Goal: Task Accomplishment & Management: Use online tool/utility

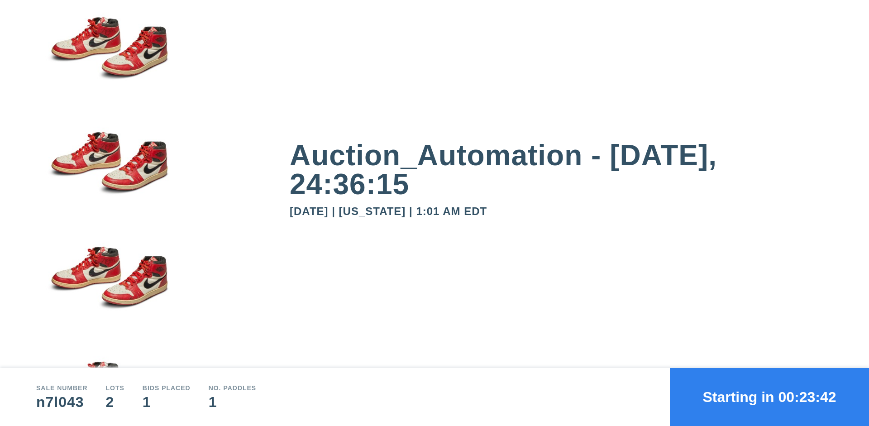
click at [770, 397] on button "Starting in 00:23:42" at bounding box center [769, 397] width 199 height 58
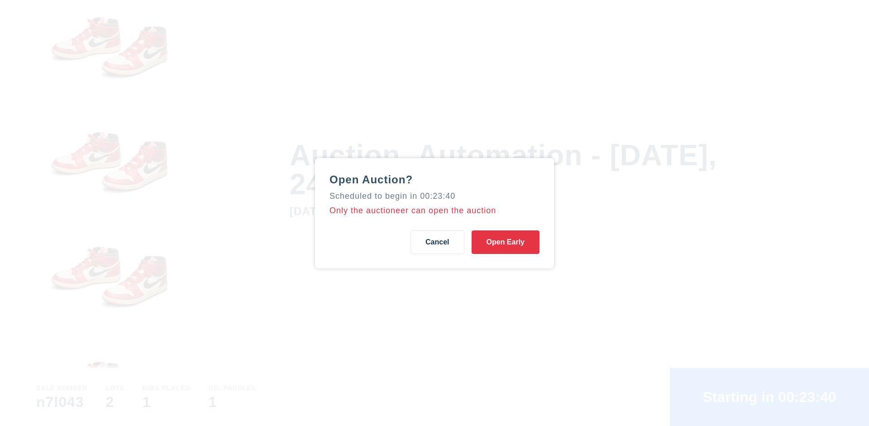
click at [506, 242] on button "Open Early" at bounding box center [506, 242] width 68 height 24
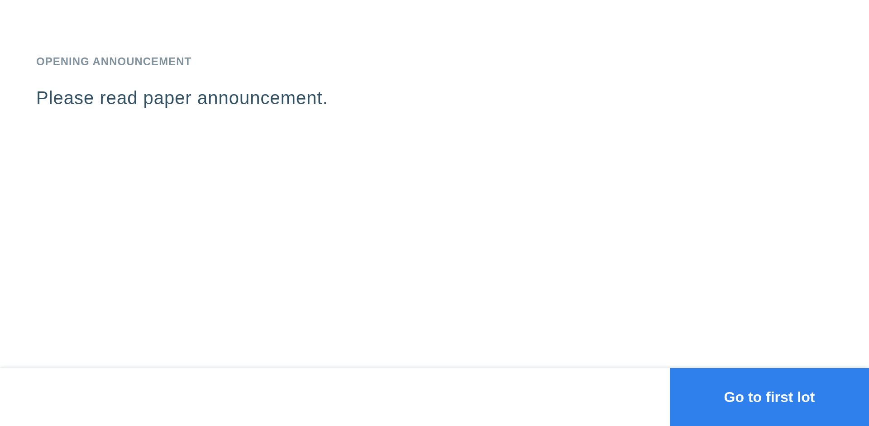
click at [770, 397] on button "Go to first lot" at bounding box center [769, 397] width 199 height 58
